Goal: Information Seeking & Learning: Find specific fact

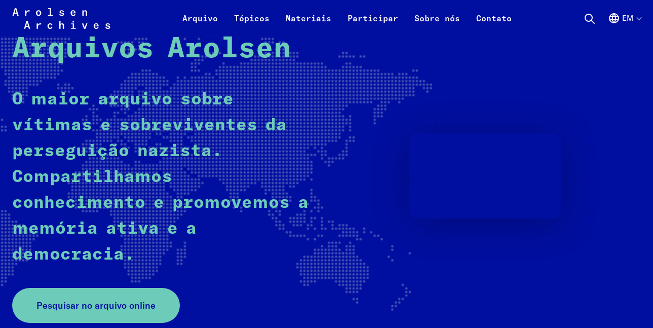
scroll to position [118, 0]
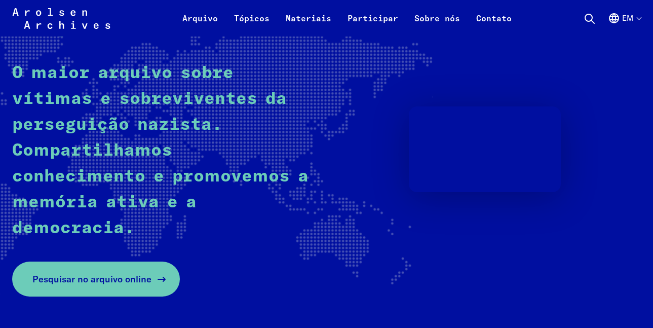
click at [87, 279] on font "Pesquisar no arquivo online" at bounding box center [91, 279] width 119 height 12
click at [52, 27] on icon at bounding box center [62, 28] width 98 height 41
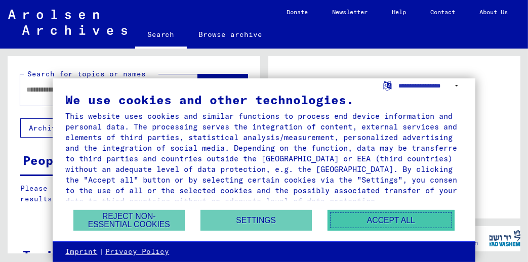
click at [363, 225] on button "Accept all" at bounding box center [391, 220] width 127 height 21
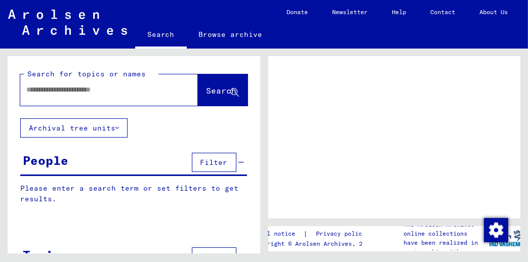
click at [87, 87] on input "text" at bounding box center [99, 90] width 147 height 11
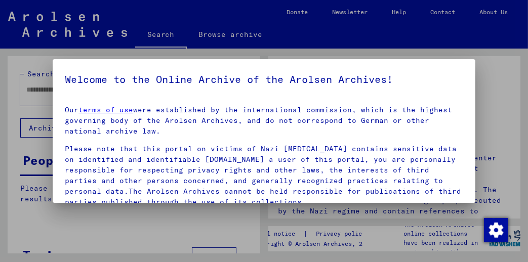
click at [28, 91] on div at bounding box center [264, 131] width 528 height 262
click at [21, 111] on div at bounding box center [264, 131] width 528 height 262
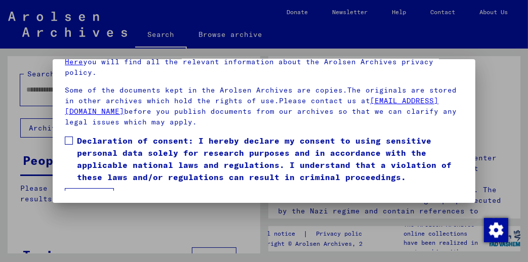
scroll to position [136, 0]
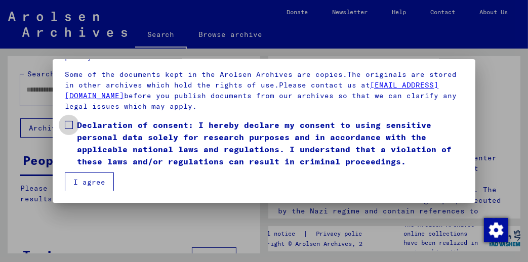
click at [70, 123] on span at bounding box center [69, 125] width 8 height 8
click at [94, 178] on button "I agree" at bounding box center [89, 182] width 49 height 19
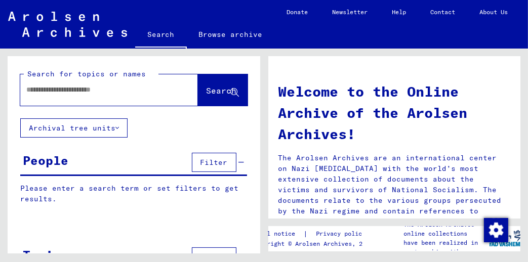
click at [90, 87] on input "text" at bounding box center [96, 90] width 141 height 11
type input "*"
type input "**********"
click at [214, 90] on span "Search" at bounding box center [222, 91] width 30 height 10
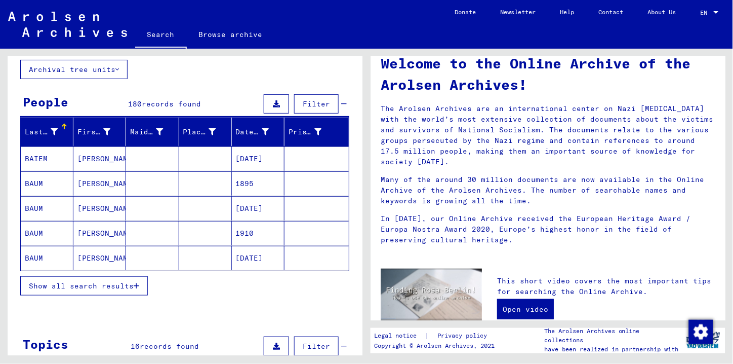
scroll to position [28, 0]
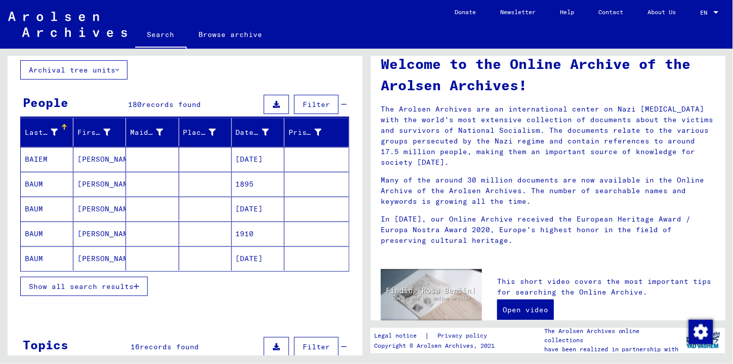
drag, startPoint x: 268, startPoint y: 177, endPoint x: 297, endPoint y: 196, distance: 35.1
click at [297, 196] on mat-cell at bounding box center [317, 208] width 64 height 24
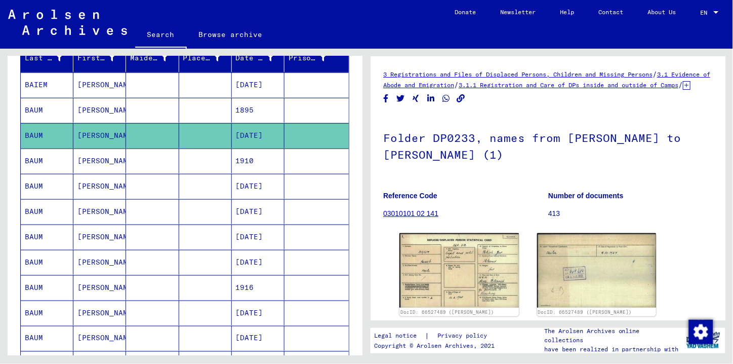
scroll to position [105, 0]
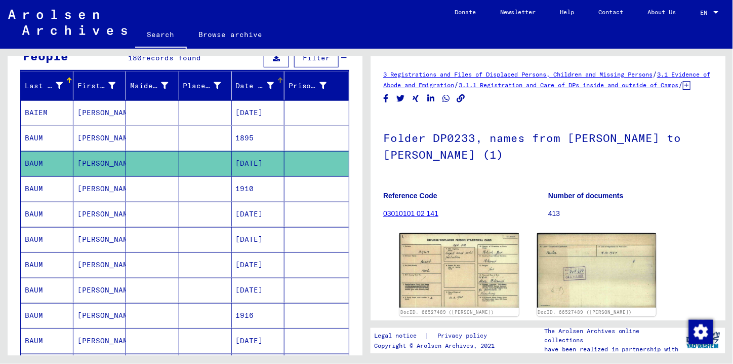
click at [277, 82] on div at bounding box center [280, 80] width 6 height 6
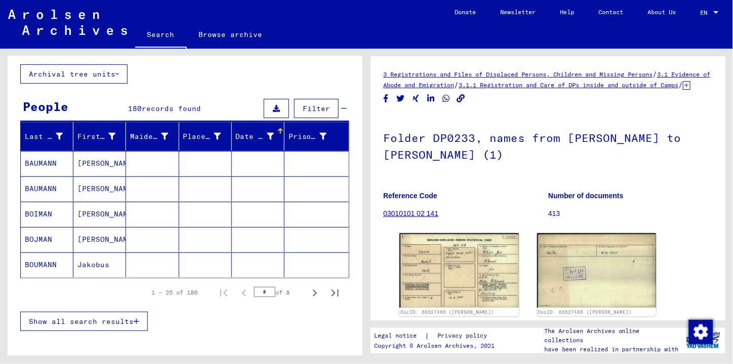
scroll to position [53, 0]
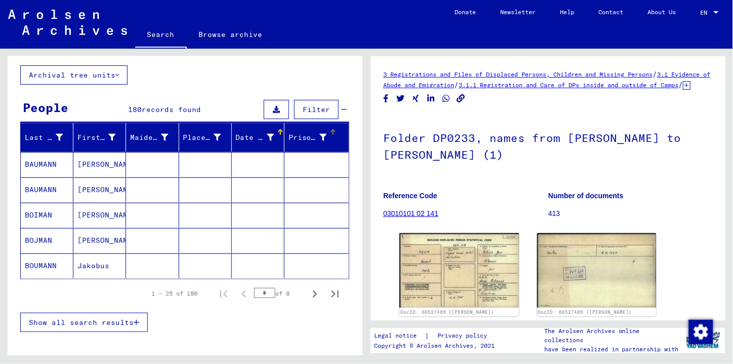
click at [333, 131] on div at bounding box center [333, 132] width 1 height 5
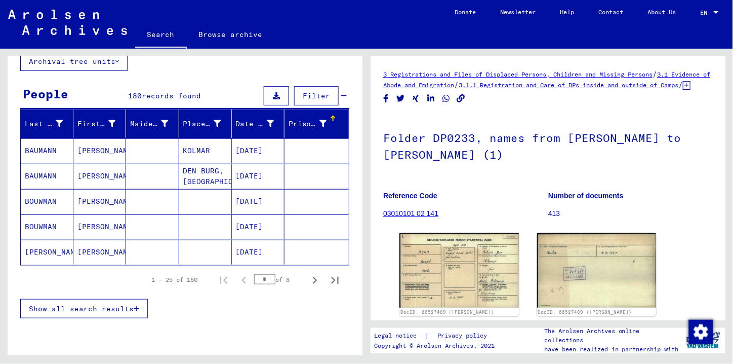
scroll to position [69, 0]
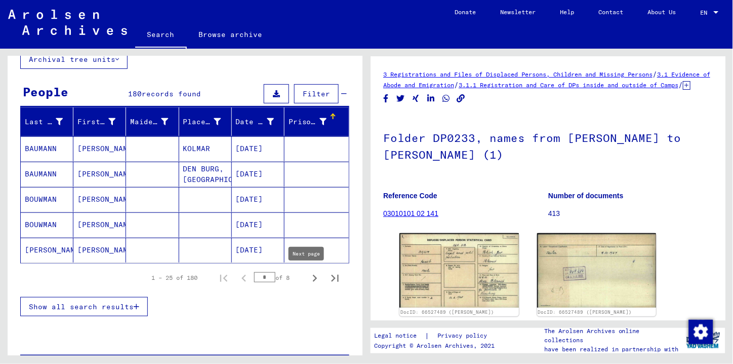
click at [313, 262] on icon "Next page" at bounding box center [315, 277] width 5 height 7
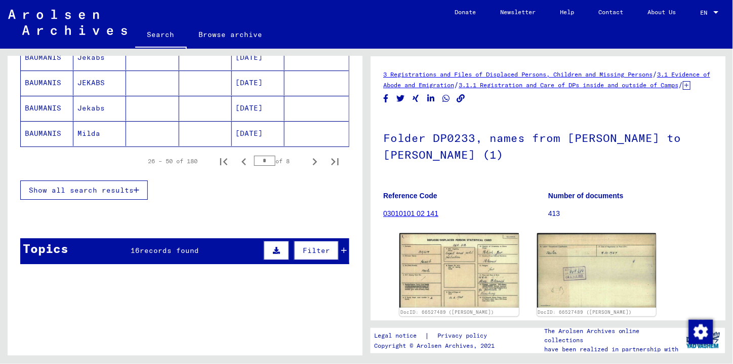
scroll to position [708, 0]
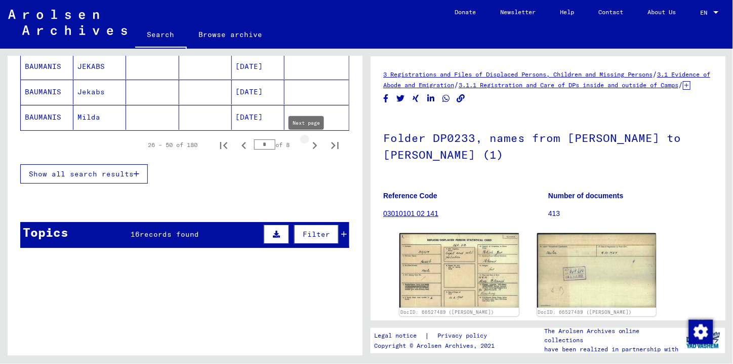
click at [308, 148] on icon "Next page" at bounding box center [315, 145] width 14 height 14
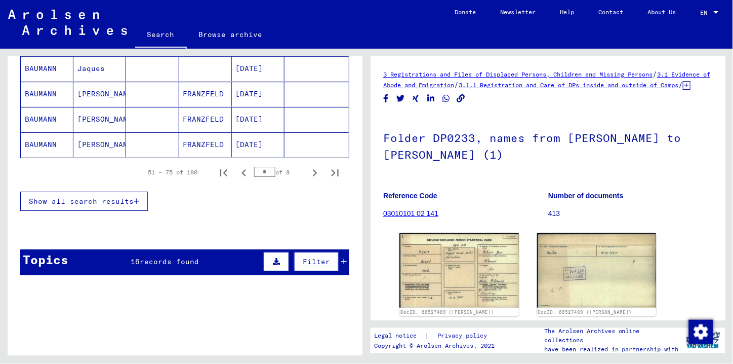
scroll to position [678, 0]
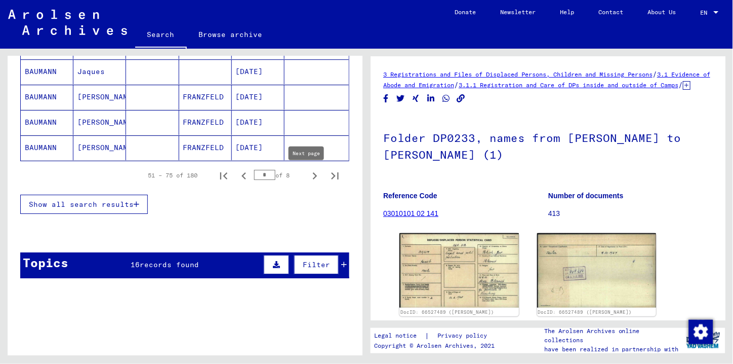
click at [308, 178] on icon "Next page" at bounding box center [315, 176] width 14 height 14
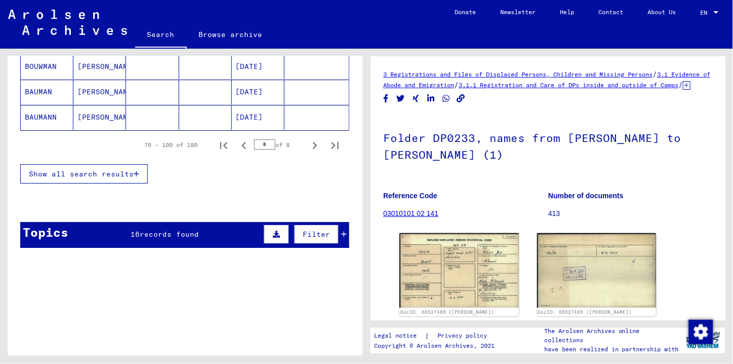
scroll to position [706, 0]
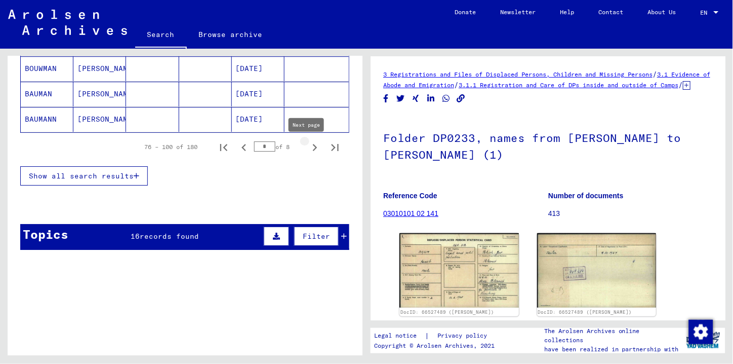
click at [313, 150] on icon "Next page" at bounding box center [315, 147] width 5 height 7
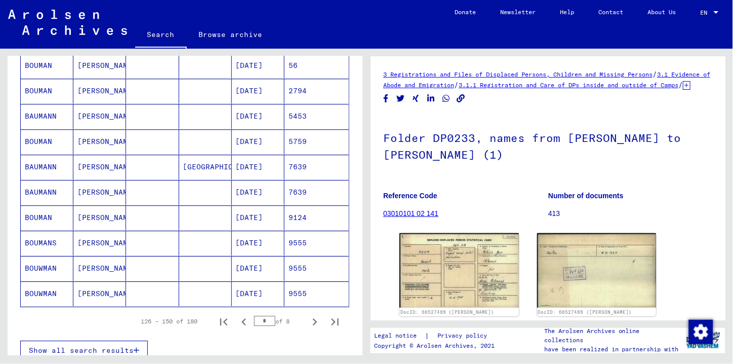
scroll to position [541, 0]
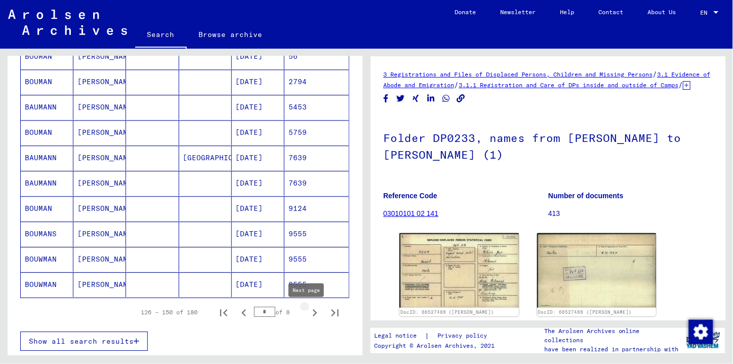
click at [308, 262] on icon "Next page" at bounding box center [315, 312] width 14 height 14
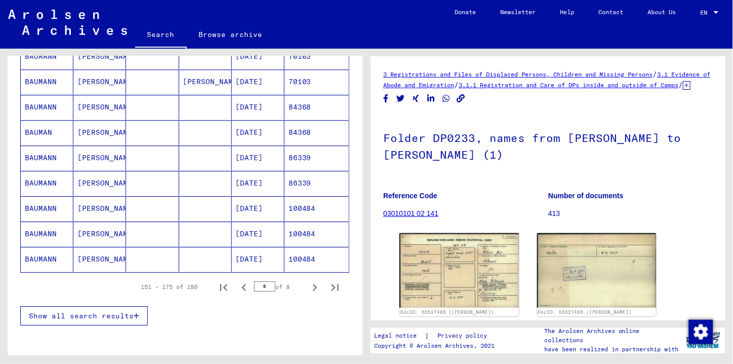
scroll to position [578, 0]
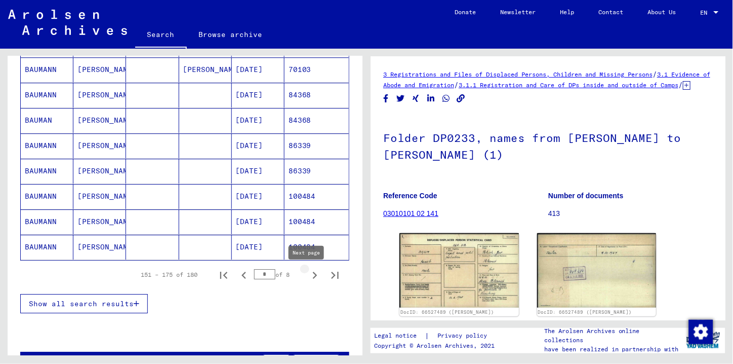
click at [308, 262] on icon "Next page" at bounding box center [315, 275] width 14 height 14
type input "*"
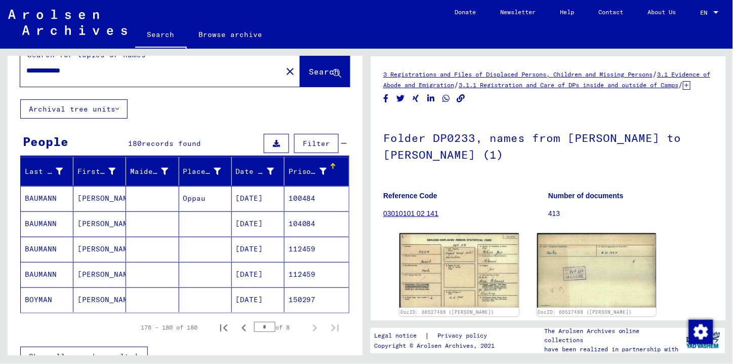
scroll to position [11, 0]
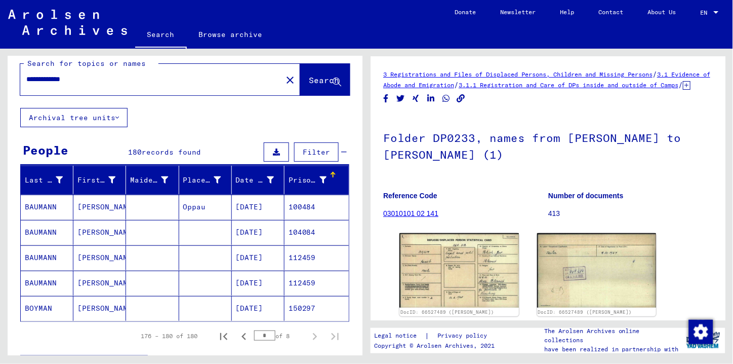
click at [311, 155] on span "Filter" at bounding box center [316, 151] width 27 height 9
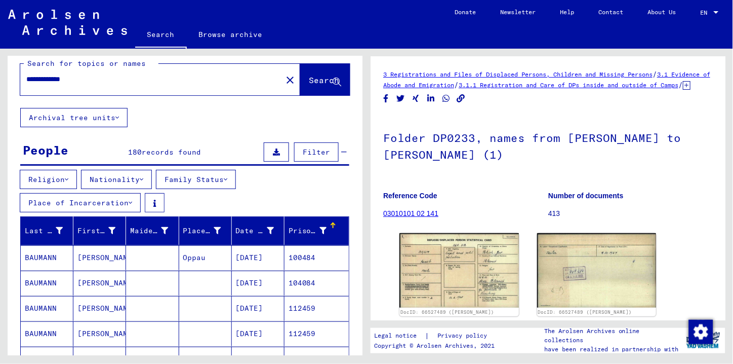
click at [311, 77] on span "Search" at bounding box center [324, 80] width 30 height 10
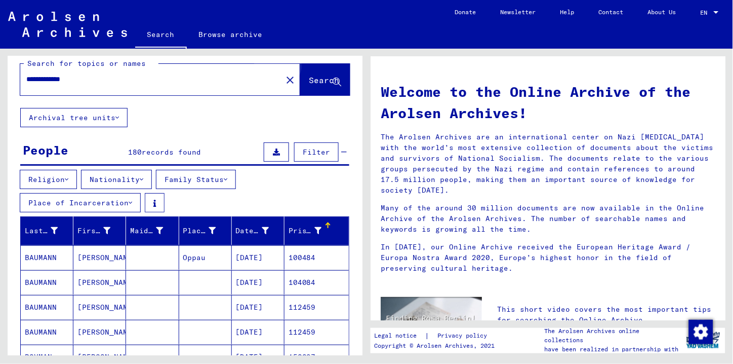
click at [311, 77] on span "Search" at bounding box center [324, 80] width 30 height 10
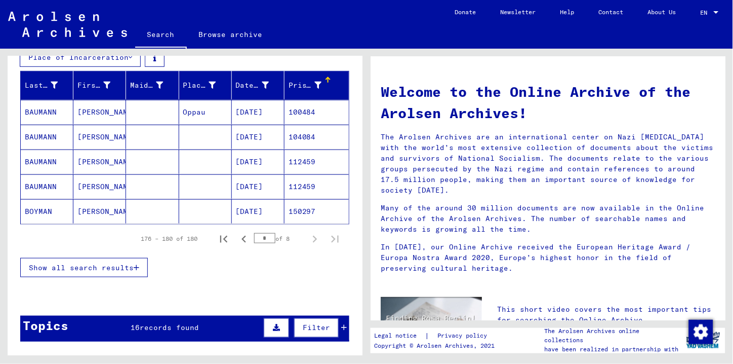
scroll to position [164, 0]
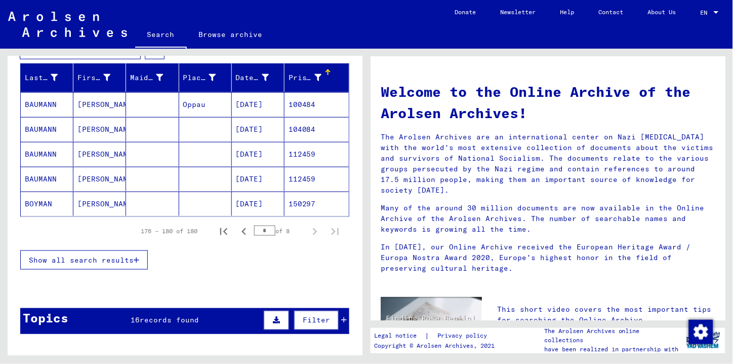
click at [94, 261] on span "Show all search results" at bounding box center [81, 259] width 105 height 9
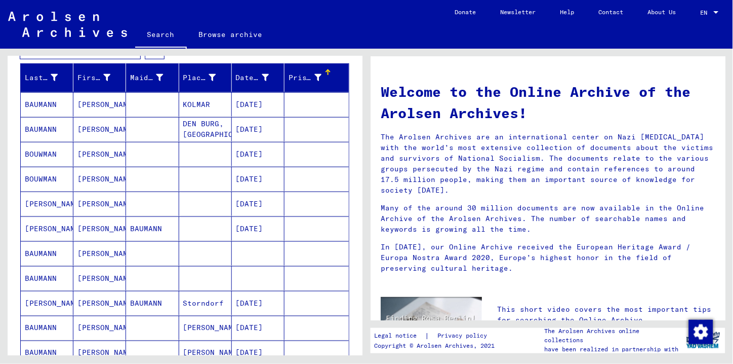
click at [328, 70] on div at bounding box center [329, 70] width 2 height 2
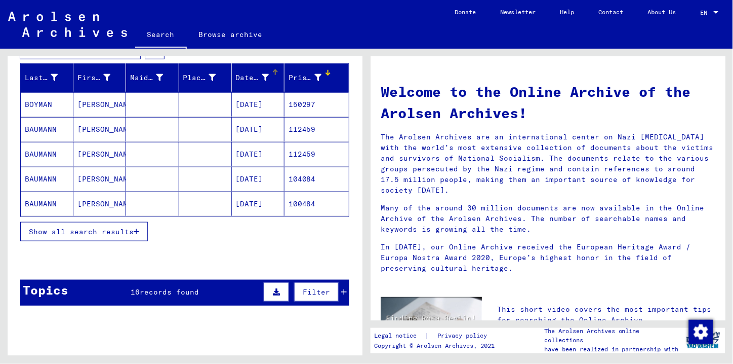
click at [262, 78] on icon at bounding box center [265, 77] width 7 height 7
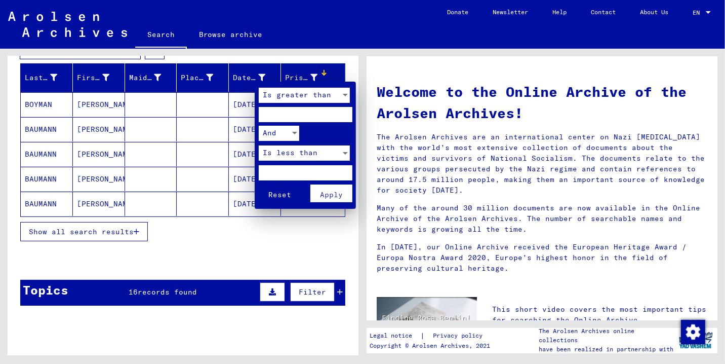
click at [338, 98] on div "Is greater than" at bounding box center [300, 95] width 82 height 15
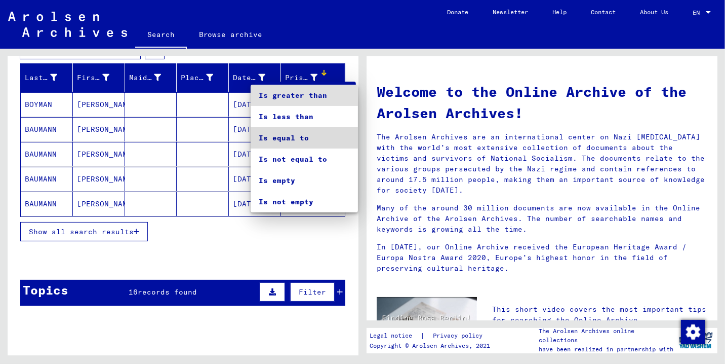
click at [305, 140] on span "Is equal to" at bounding box center [304, 137] width 91 height 21
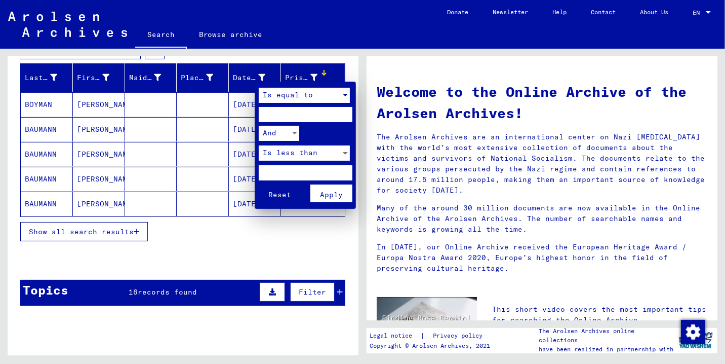
click at [289, 112] on input "number" at bounding box center [306, 114] width 94 height 15
type input "**"
click at [289, 193] on span "Reset" at bounding box center [279, 194] width 23 height 9
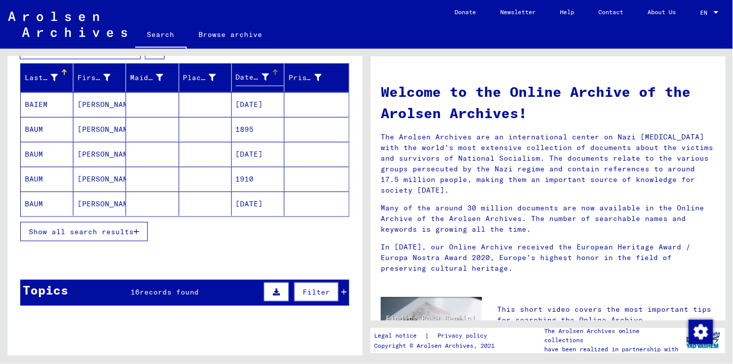
click at [268, 75] on div "Date of Birth" at bounding box center [260, 77] width 48 height 17
click at [262, 77] on icon at bounding box center [265, 76] width 7 height 7
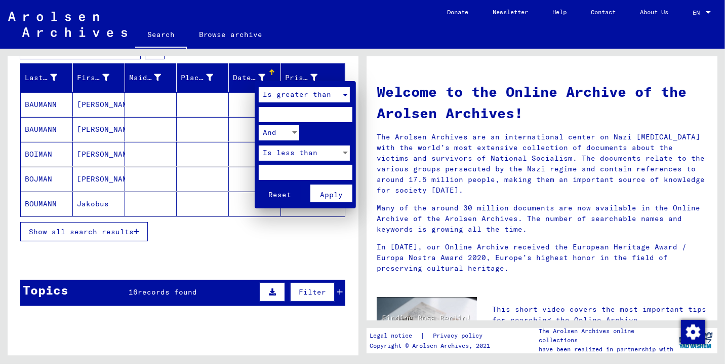
click at [289, 97] on span "Is greater than" at bounding box center [297, 94] width 68 height 9
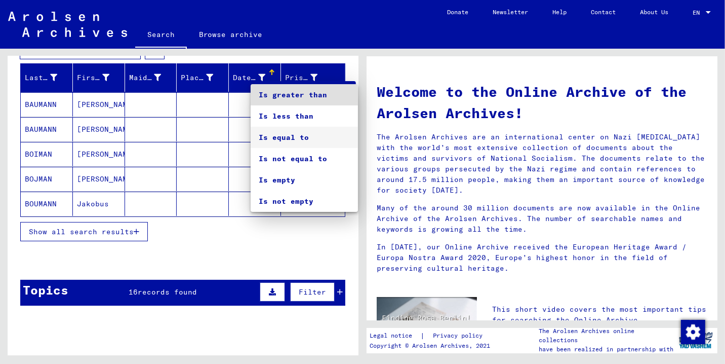
click at [286, 139] on span "Is equal to" at bounding box center [304, 137] width 91 height 21
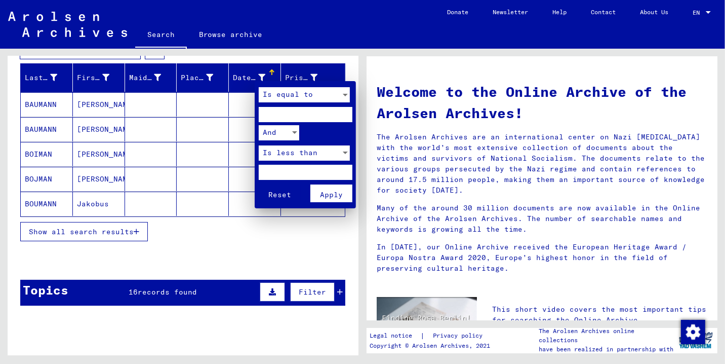
click at [345, 116] on input "****" at bounding box center [306, 114] width 94 height 15
click at [343, 112] on input "****" at bounding box center [306, 114] width 94 height 15
type input "*"
type input "****"
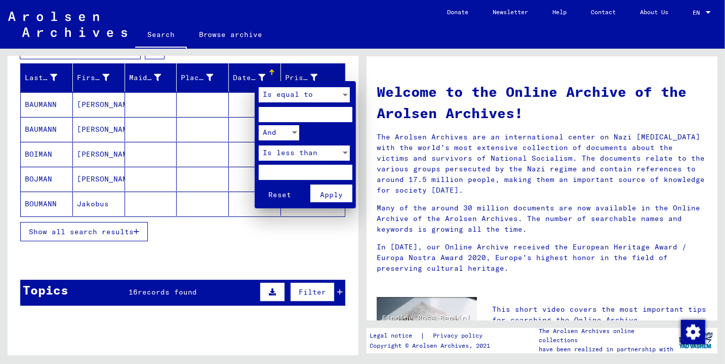
click at [259, 184] on button "Reset" at bounding box center [280, 193] width 42 height 18
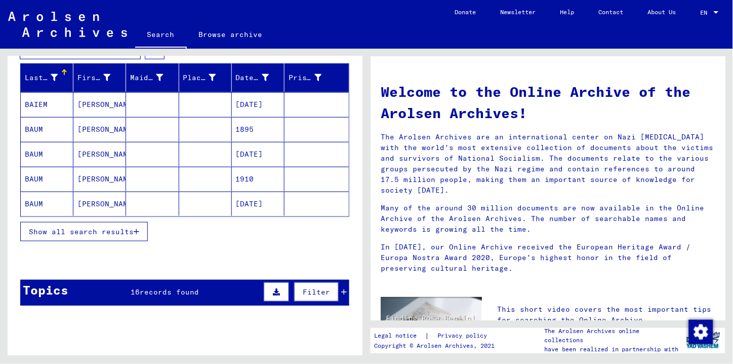
click at [62, 70] on div at bounding box center [63, 70] width 3 height 3
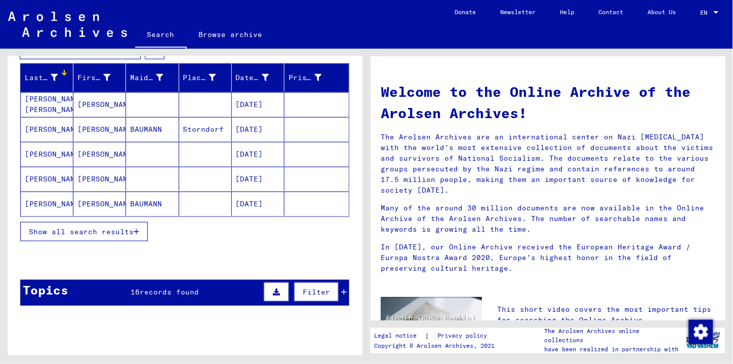
click at [61, 73] on div at bounding box center [64, 72] width 6 height 6
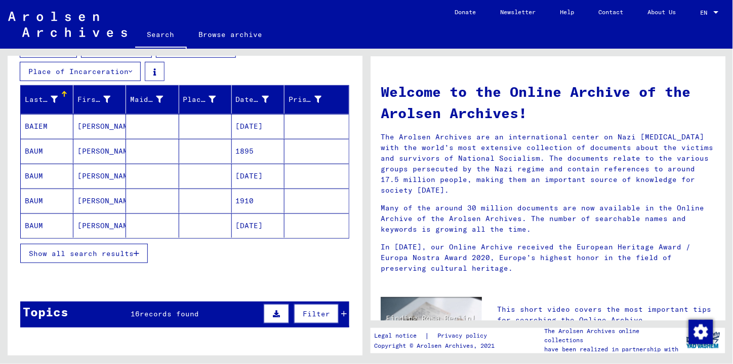
scroll to position [0, 0]
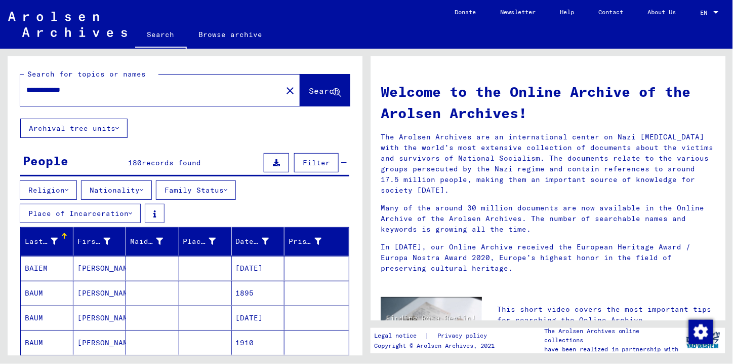
click at [64, 236] on div at bounding box center [64, 235] width 1 height 5
click at [64, 234] on div at bounding box center [65, 234] width 2 height 2
click at [284, 93] on mat-icon "close" at bounding box center [290, 91] width 12 height 12
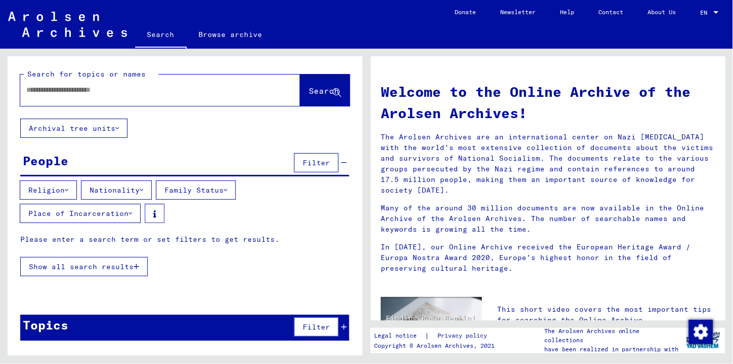
click at [144, 90] on input "text" at bounding box center [148, 90] width 244 height 11
type input "*******"
click at [309, 94] on span "Search" at bounding box center [324, 91] width 30 height 10
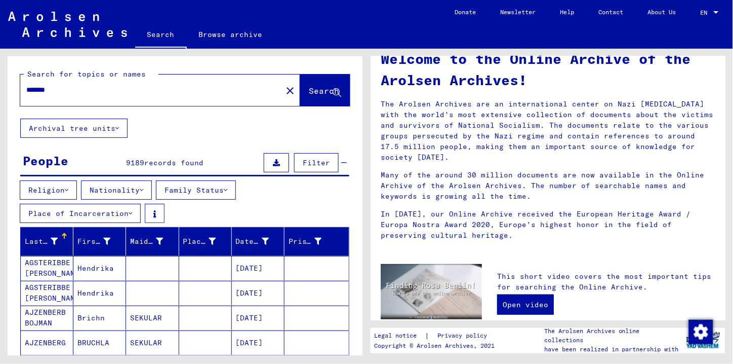
scroll to position [34, 0]
click at [53, 238] on icon at bounding box center [54, 240] width 7 height 7
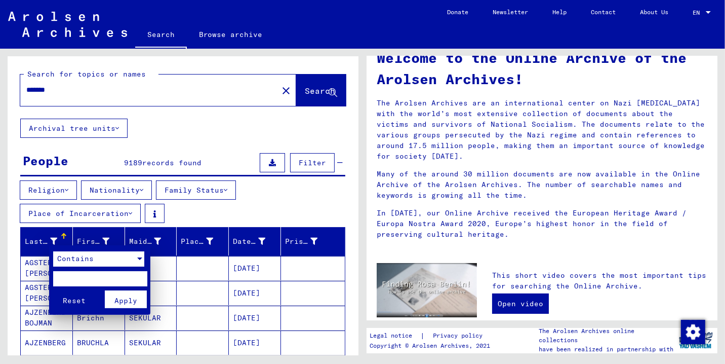
click at [107, 262] on div "Contains" at bounding box center [94, 258] width 82 height 15
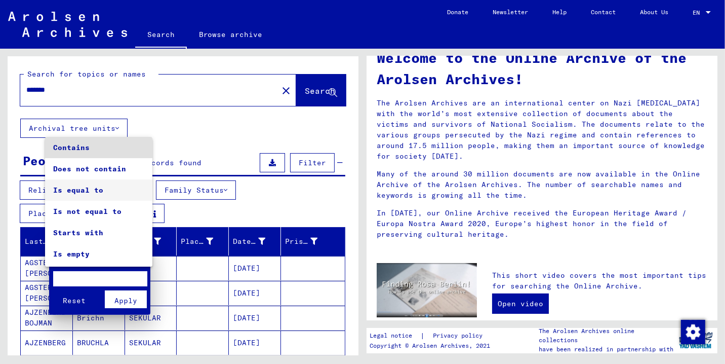
click at [90, 192] on span "Is equal to" at bounding box center [98, 189] width 91 height 21
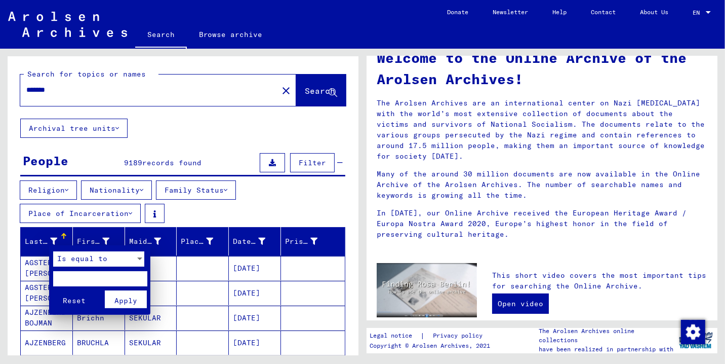
click at [76, 262] on input "text" at bounding box center [100, 278] width 94 height 15
type input "*******"
click at [129, 262] on button "Apply" at bounding box center [126, 299] width 42 height 18
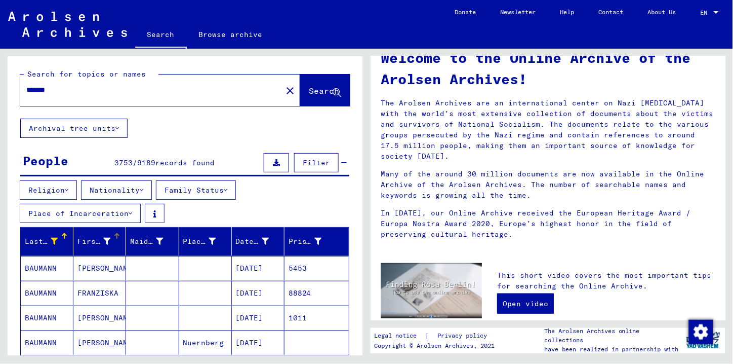
click at [104, 241] on icon at bounding box center [106, 240] width 7 height 7
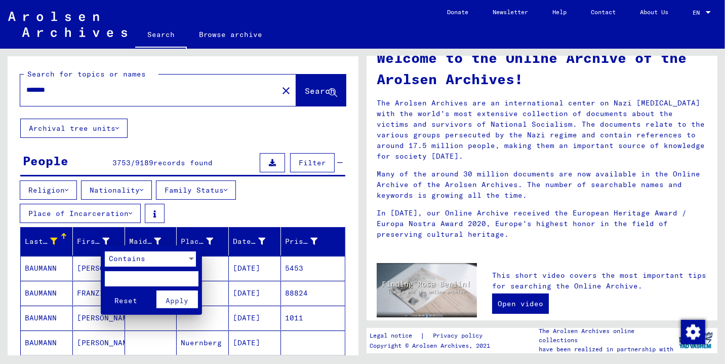
click at [130, 259] on span "Contains" at bounding box center [127, 258] width 36 height 9
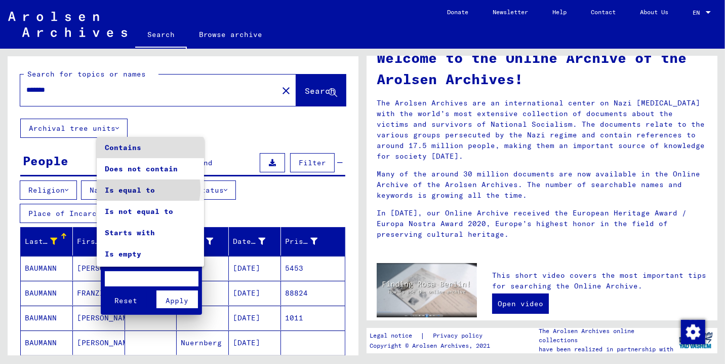
click at [140, 189] on span "Is equal to" at bounding box center [150, 189] width 91 height 21
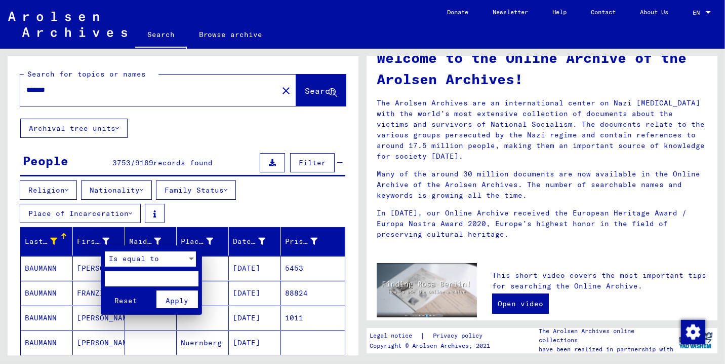
click at [122, 262] on input "text" at bounding box center [152, 278] width 94 height 15
type input "*****"
click at [176, 262] on span "Apply" at bounding box center [177, 300] width 23 height 9
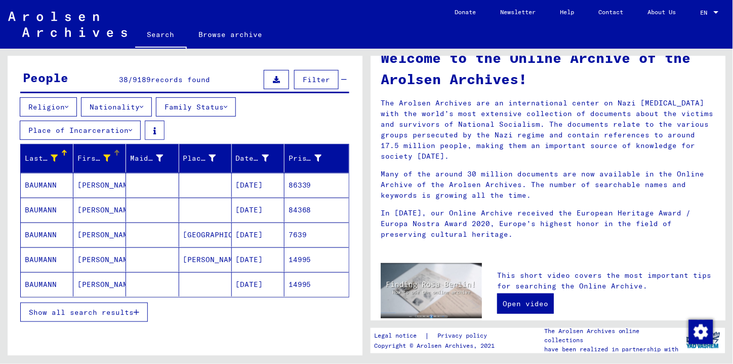
scroll to position [73, 0]
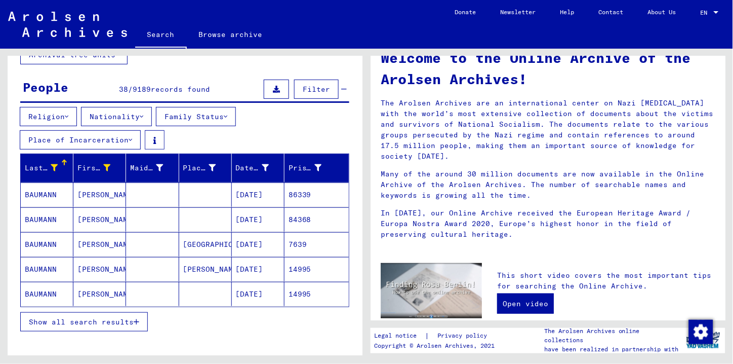
click at [73, 262] on span "Show all search results" at bounding box center [81, 321] width 105 height 9
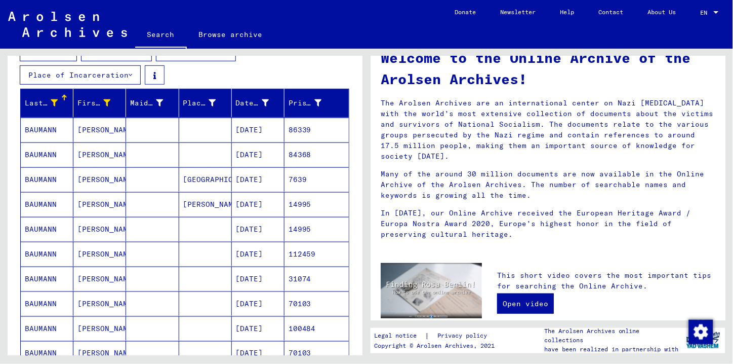
scroll to position [143, 0]
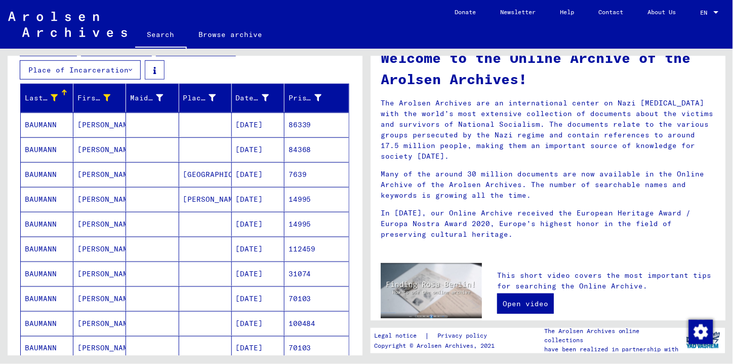
drag, startPoint x: 363, startPoint y: 130, endPoint x: 363, endPoint y: 144, distance: 14.2
click at [363, 144] on div "Search for topics or names ******* close Search Archival tree units People 38 /…" at bounding box center [183, 202] width 367 height 306
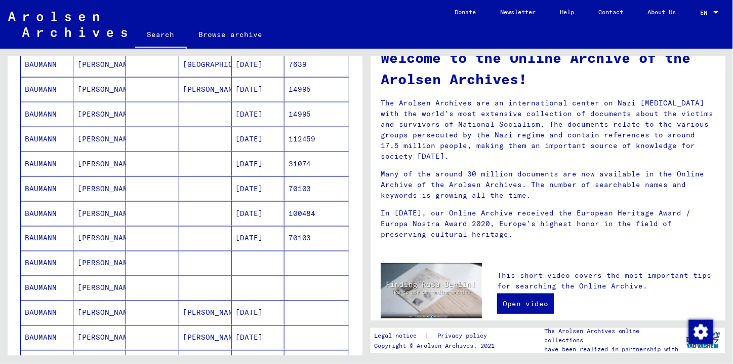
scroll to position [256, 0]
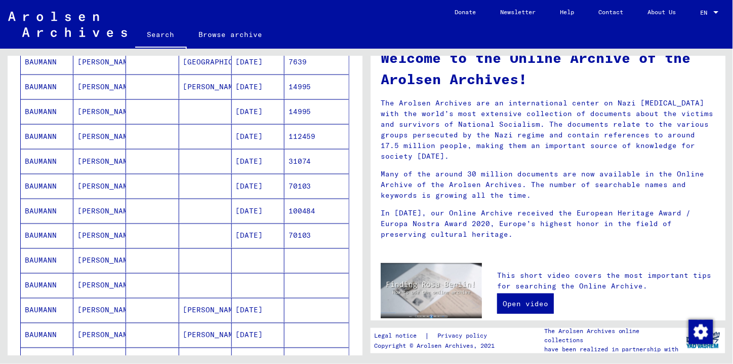
drag, startPoint x: 87, startPoint y: 262, endPoint x: 351, endPoint y: 148, distance: 287.6
click at [351, 148] on div "Last Name First Name Maiden Name Place of Birth Date of Birth Prisoner # [PERSO…" at bounding box center [185, 328] width 355 height 715
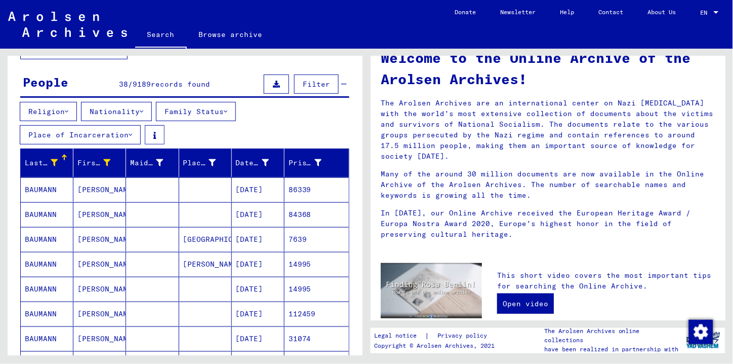
scroll to position [81, 0]
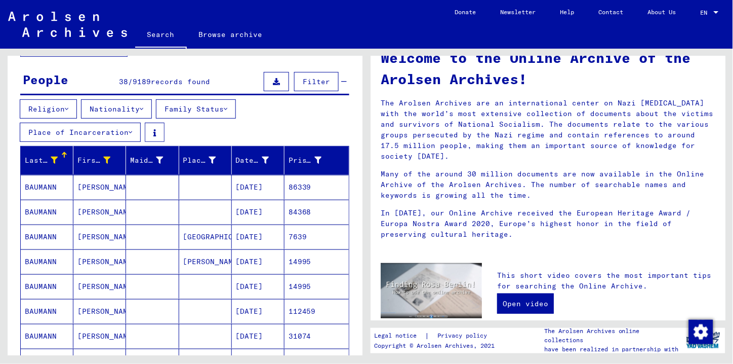
click at [131, 132] on icon at bounding box center [131, 132] width 4 height 7
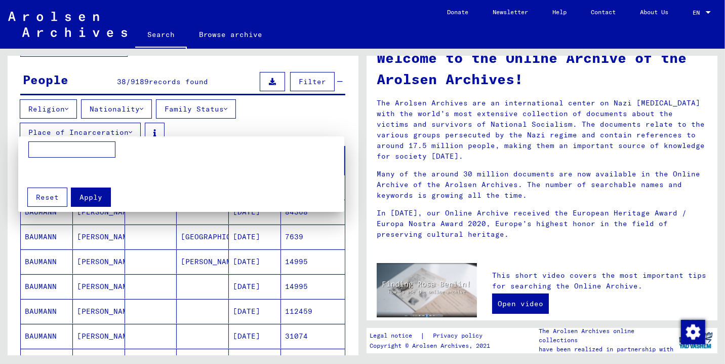
click at [69, 148] on input at bounding box center [71, 149] width 87 height 16
click at [286, 122] on div at bounding box center [362, 182] width 725 height 364
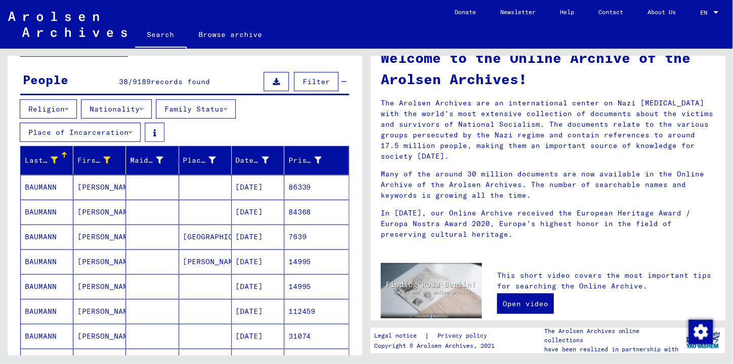
drag, startPoint x: 361, startPoint y: 153, endPoint x: 311, endPoint y: 115, distance: 62.1
click at [311, 115] on div "Religion Nationality Family Status Place of Incarceration" at bounding box center [185, 122] width 355 height 47
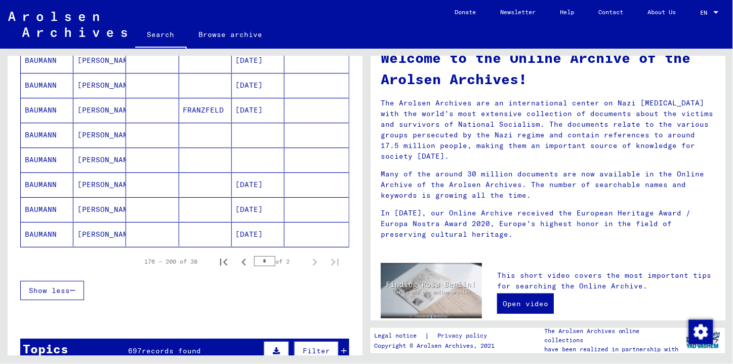
scroll to position [723, 0]
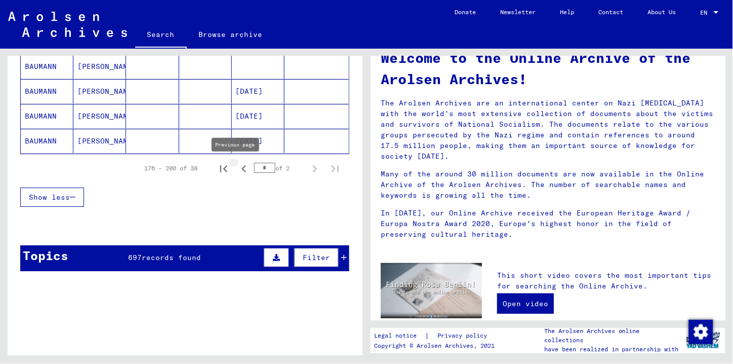
click at [237, 170] on icon "Previous page" at bounding box center [244, 169] width 14 height 14
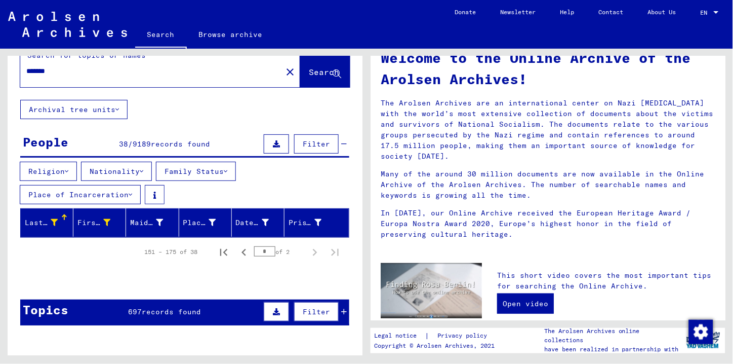
scroll to position [22, 0]
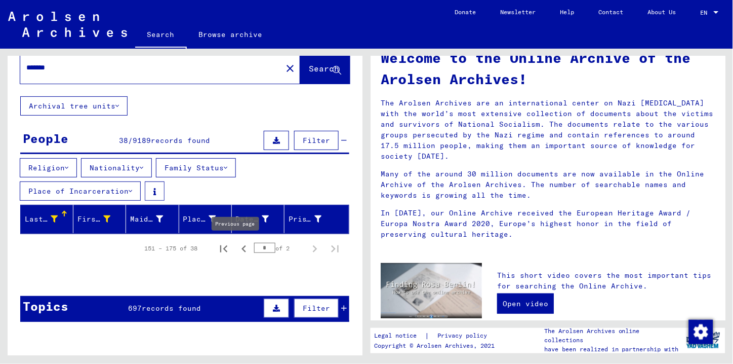
click at [238, 247] on icon "Previous page" at bounding box center [244, 249] width 14 height 14
click at [314, 143] on span "Filter" at bounding box center [316, 140] width 27 height 9
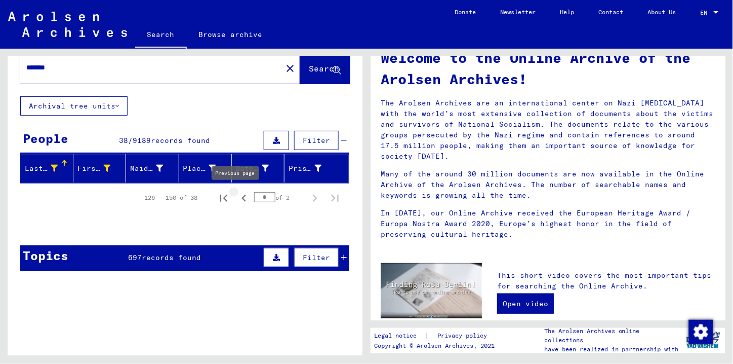
click at [242, 197] on icon "Previous page" at bounding box center [244, 197] width 5 height 7
type input "*"
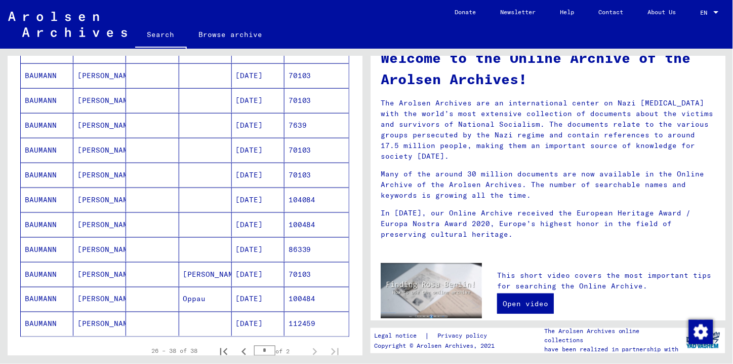
scroll to position [205, 0]
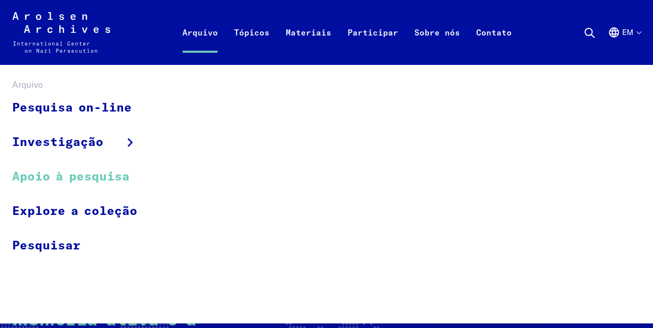
click at [103, 176] on font "Apoio à pesquisa" at bounding box center [70, 177] width 117 height 12
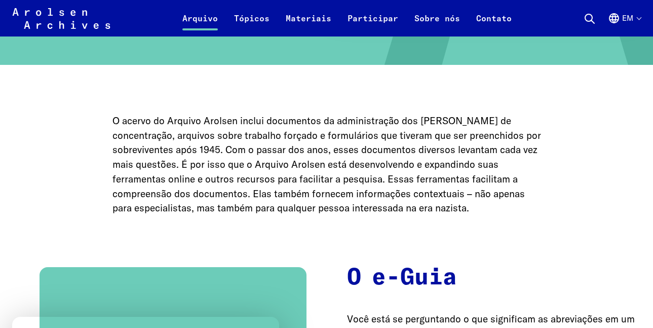
scroll to position [392, 0]
